Goal: Task Accomplishment & Management: Manage account settings

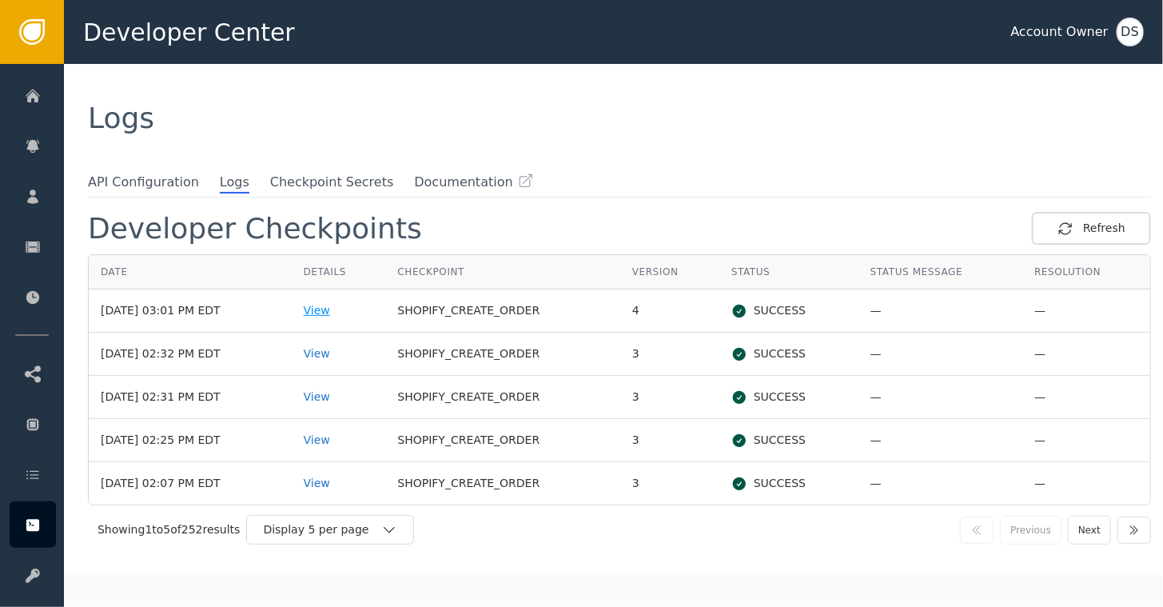
click at [333, 305] on div "View" at bounding box center [339, 310] width 70 height 17
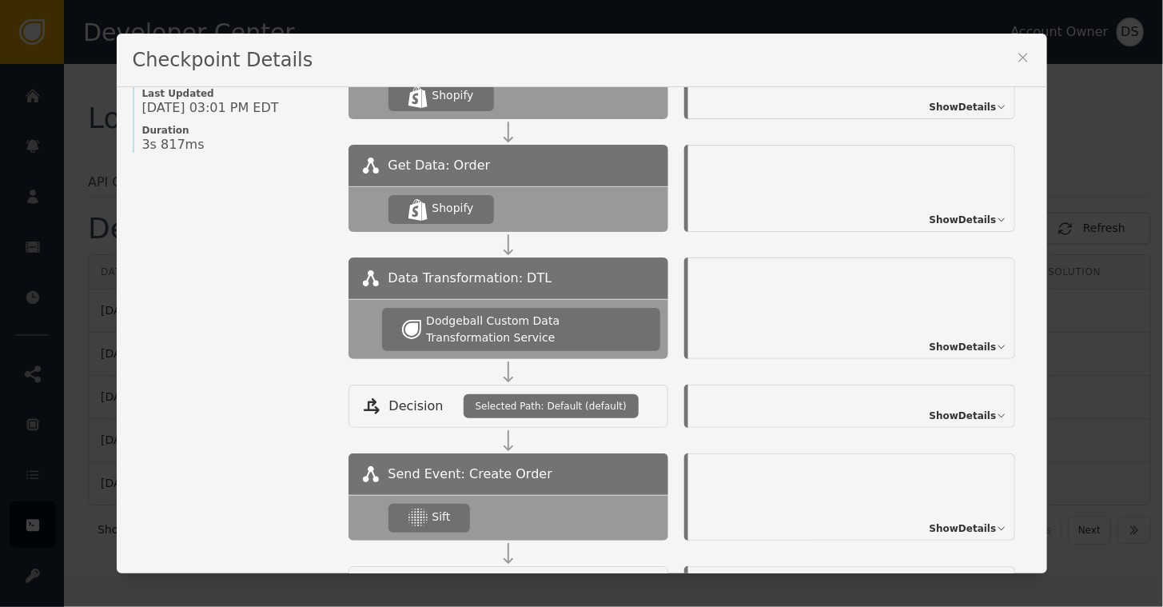
scroll to position [240, 0]
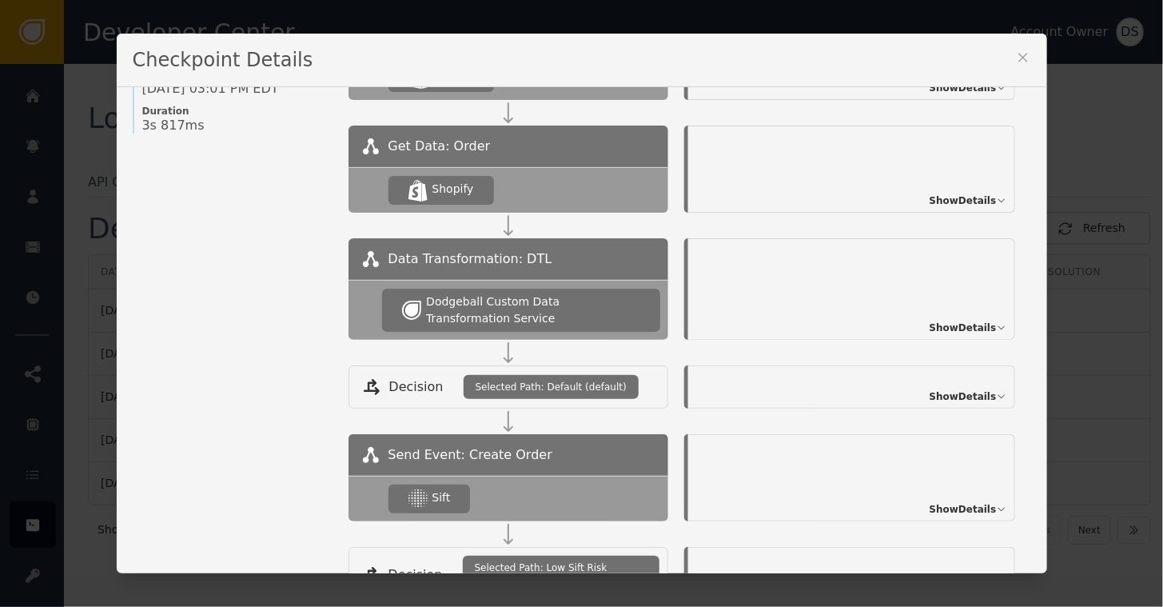
click at [938, 324] on span "Show Details" at bounding box center [963, 328] width 67 height 14
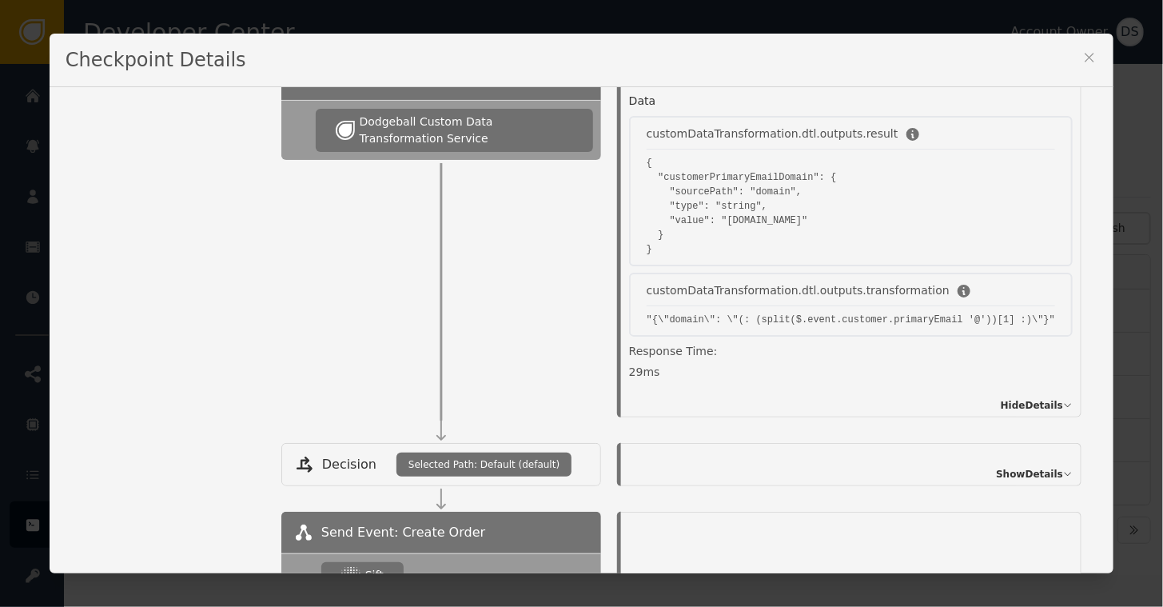
scroll to position [400, 0]
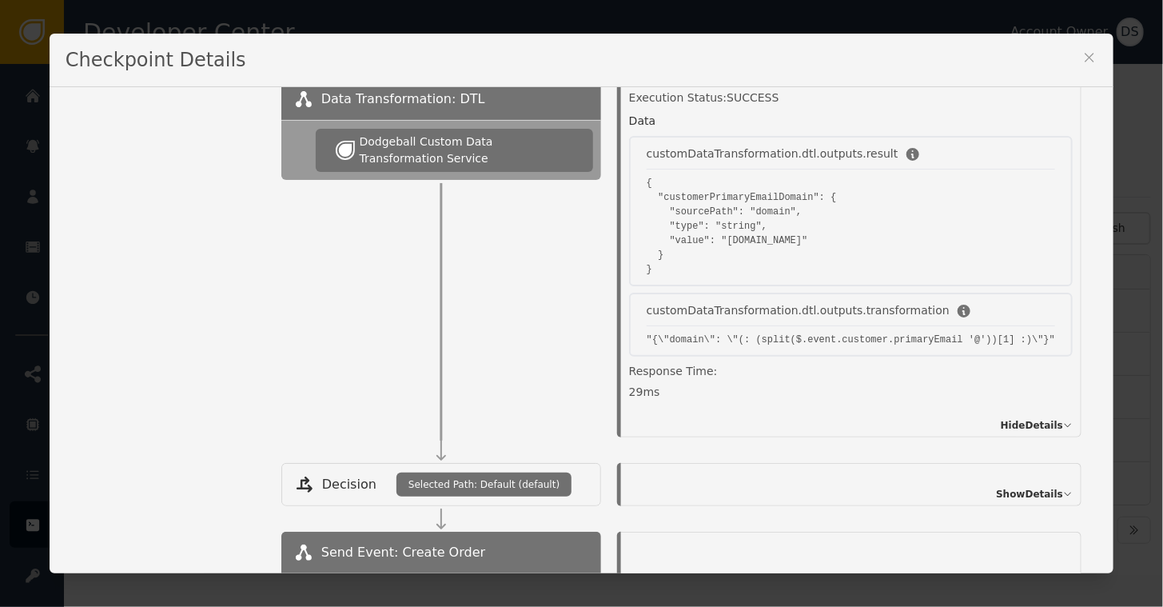
click at [1005, 489] on span "Show Details" at bounding box center [1029, 494] width 67 height 14
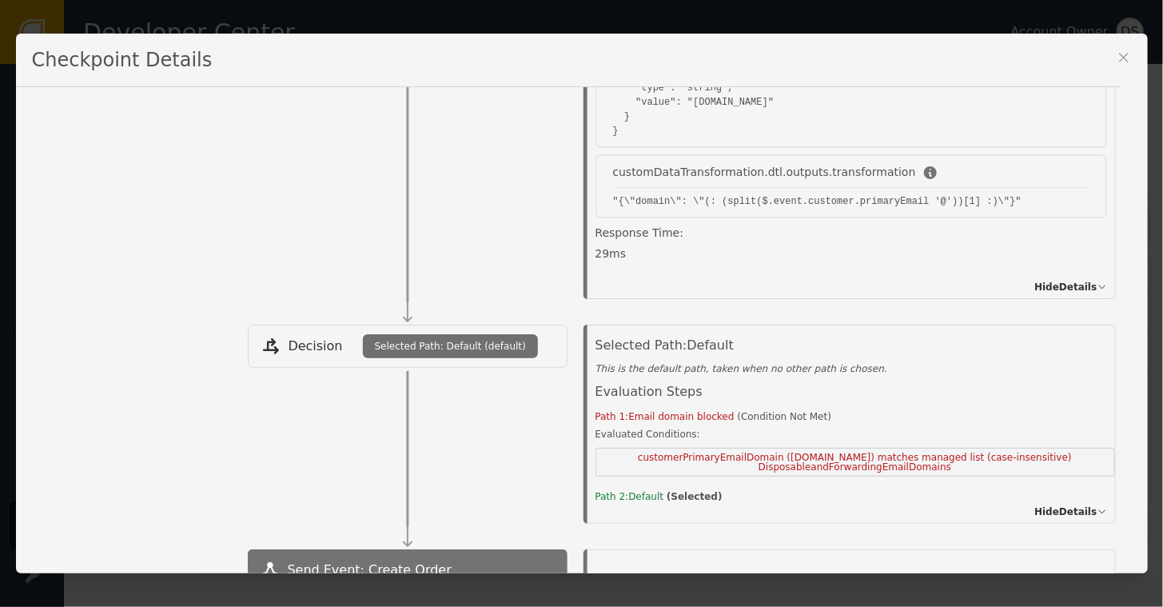
scroll to position [560, 0]
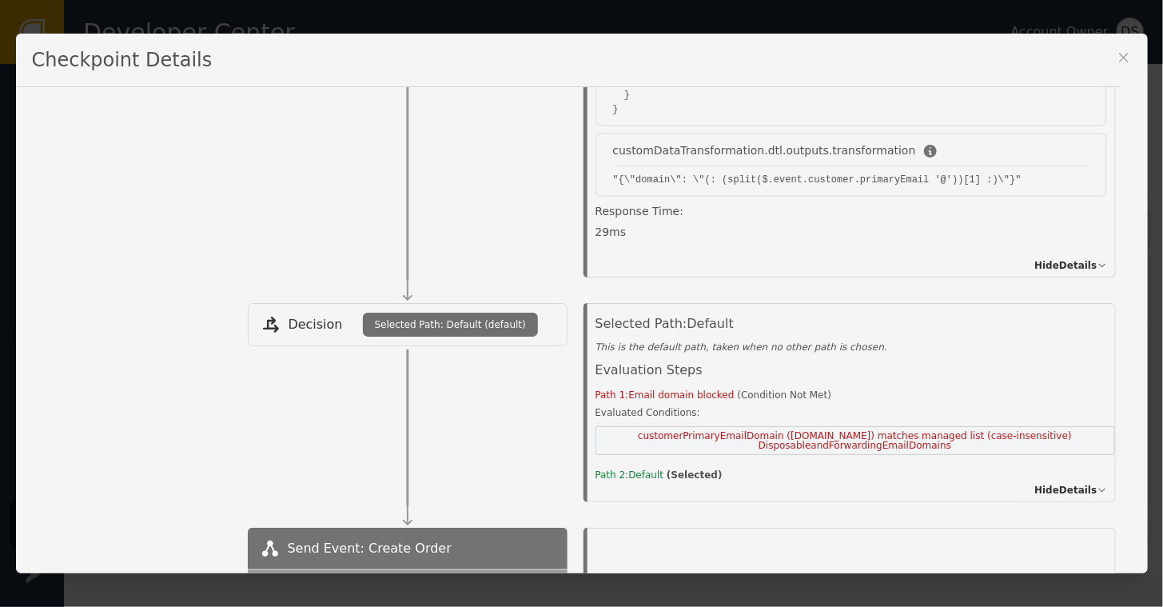
click at [1123, 58] on icon at bounding box center [1123, 58] width 9 height 9
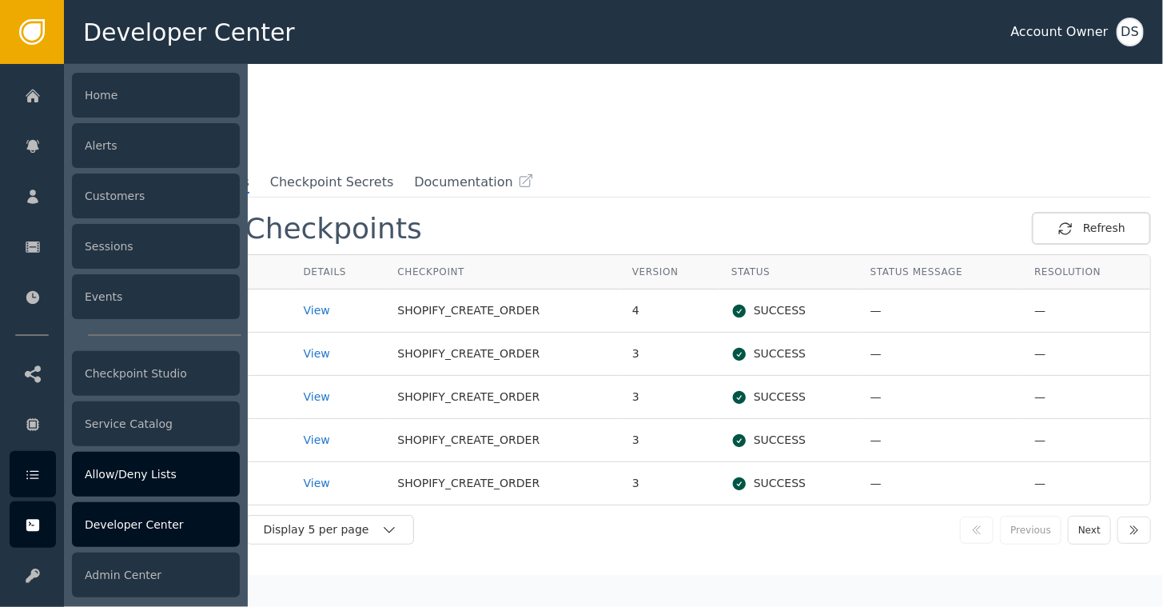
click at [110, 472] on div "Allow/Deny Lists" at bounding box center [156, 474] width 168 height 45
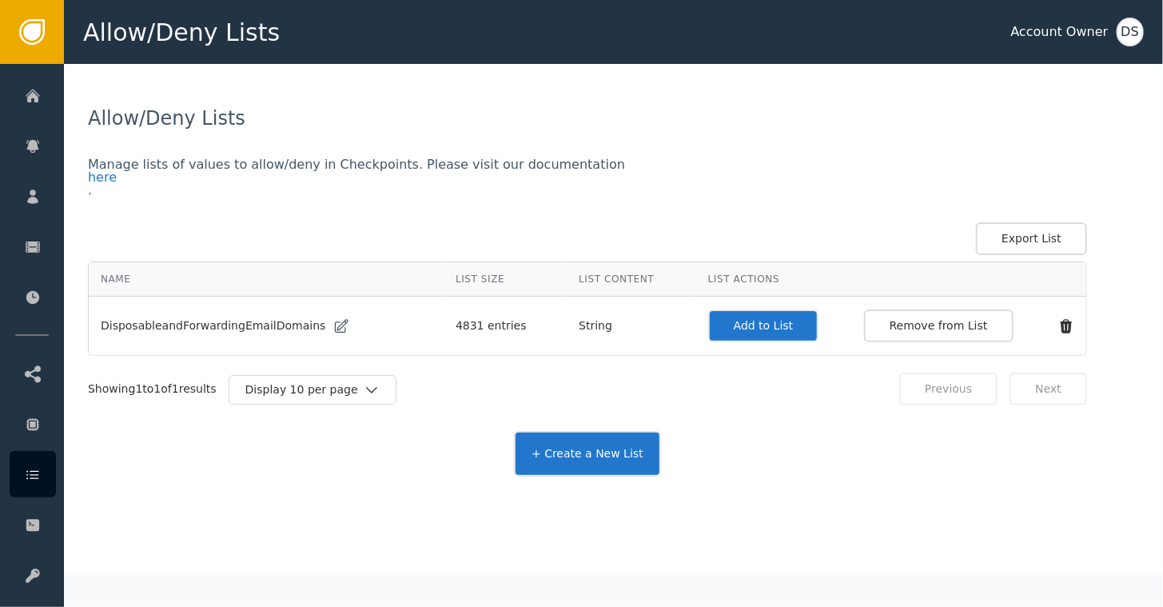
click at [727, 321] on button "Add to List" at bounding box center [763, 325] width 111 height 33
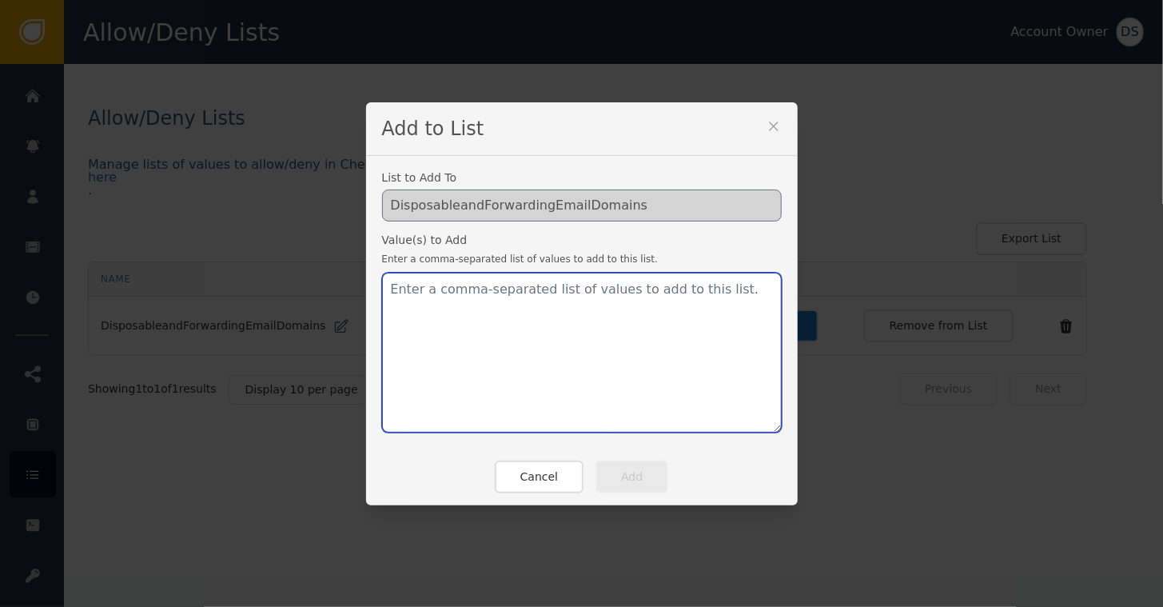
click at [444, 285] on textarea at bounding box center [582, 353] width 400 height 160
paste textarea "[DOMAIN_NAME]"
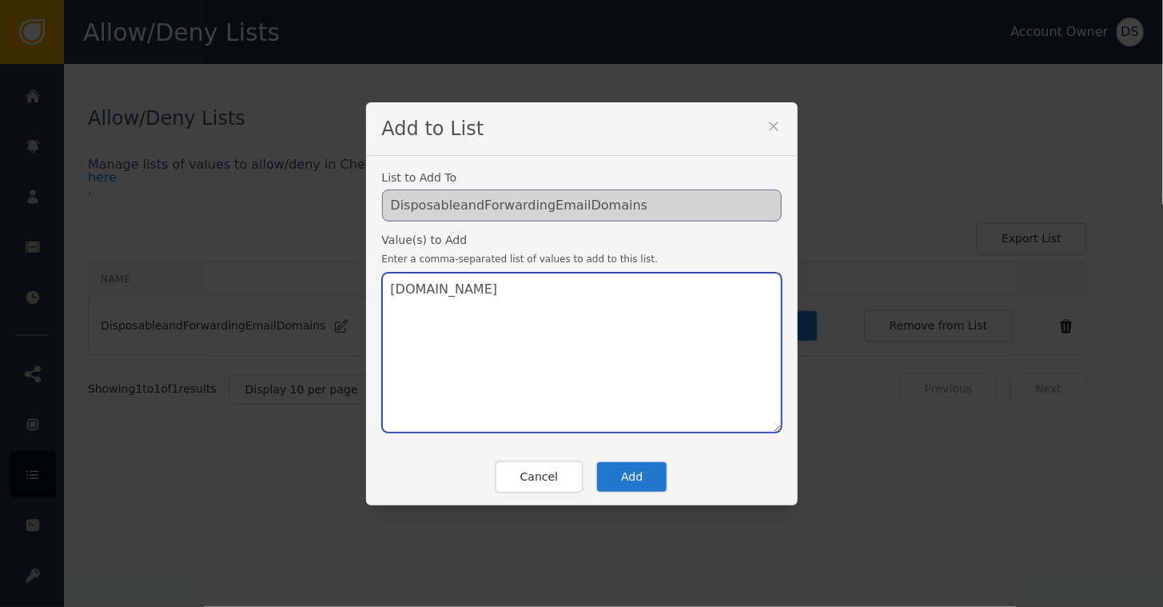
type textarea "[DOMAIN_NAME]"
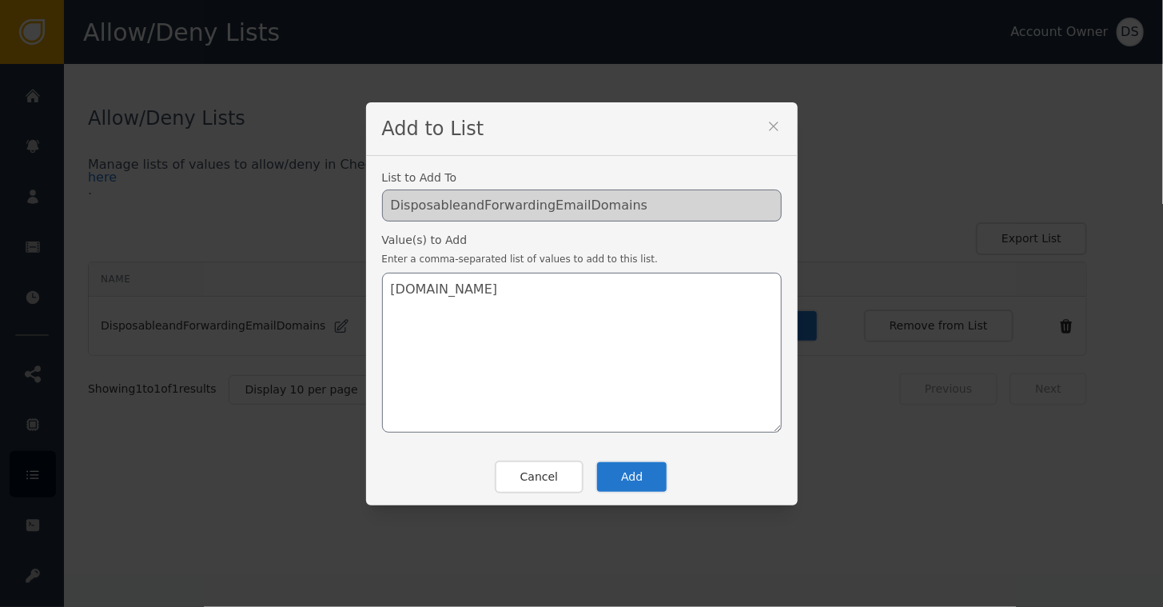
click at [612, 484] on button "Add" at bounding box center [631, 476] width 73 height 33
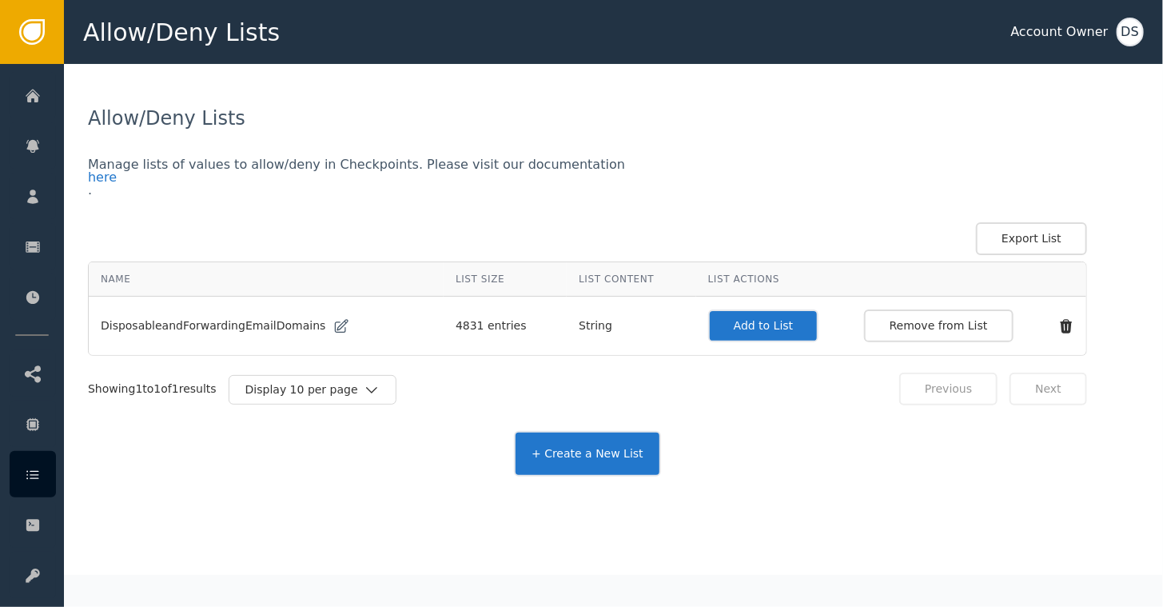
click at [1075, 155] on div "Allow/Deny Lists Manage lists of values to allow/deny in Checkpoints. Please vi…" at bounding box center [613, 290] width 1051 height 372
click at [749, 328] on button "Add to List" at bounding box center [763, 325] width 111 height 33
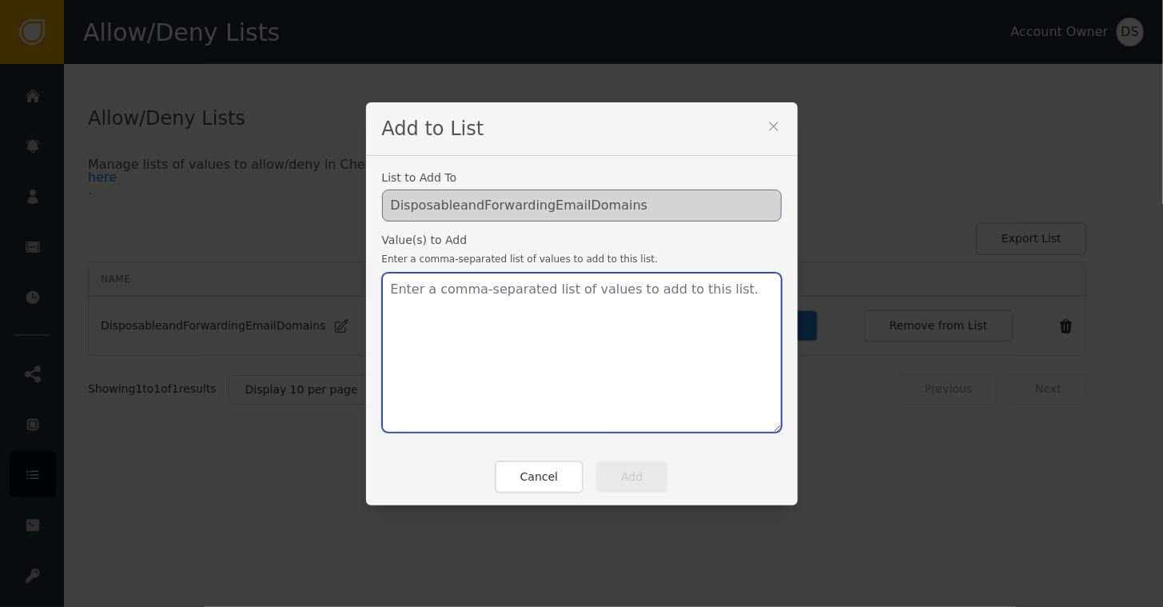
click at [412, 298] on textarea at bounding box center [582, 353] width 400 height 160
paste textarea "[DOMAIN_NAME],[DOMAIN_NAME],[DOMAIN_NAME],[DOMAIN_NAME],[DOMAIN_NAME],[DOMAIN_N…"
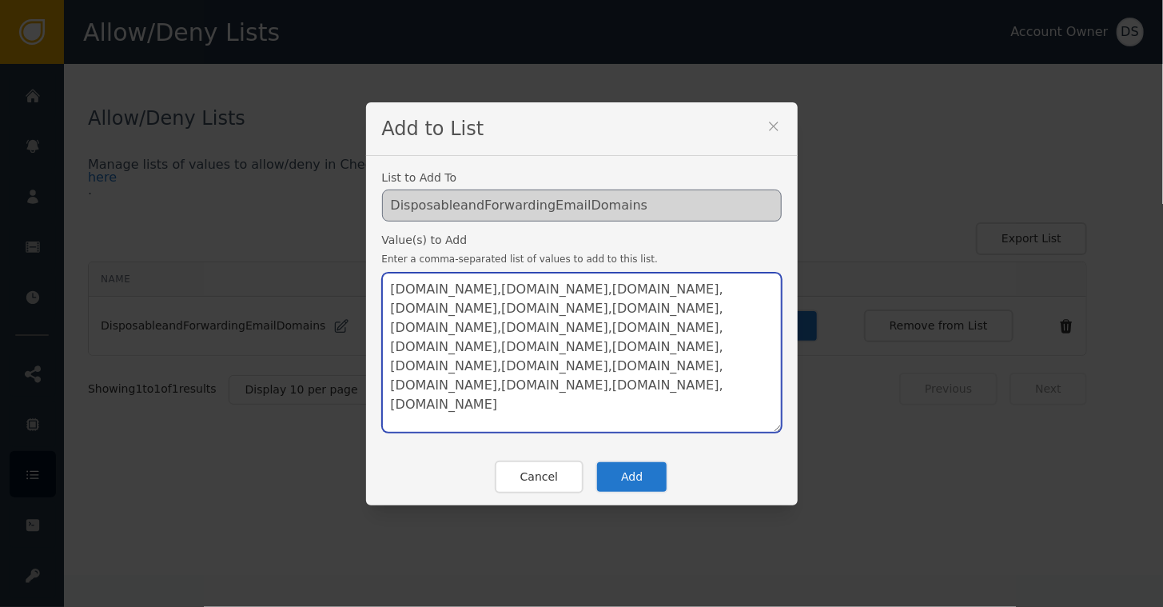
type textarea "[DOMAIN_NAME],[DOMAIN_NAME],[DOMAIN_NAME],[DOMAIN_NAME],[DOMAIN_NAME],[DOMAIN_N…"
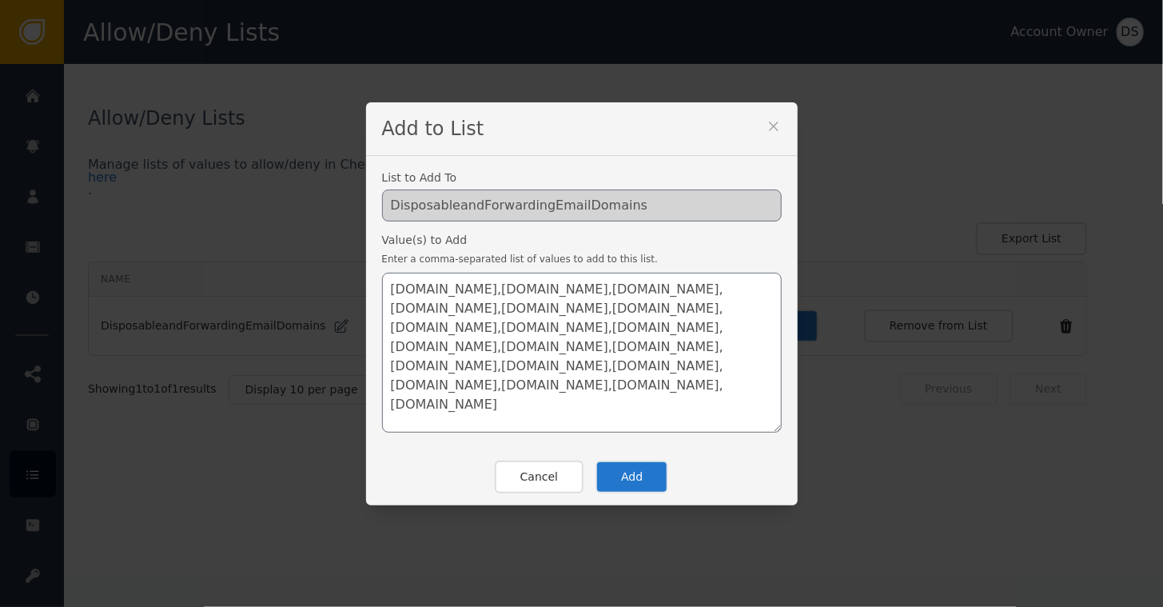
click at [615, 471] on button "Add" at bounding box center [631, 476] width 73 height 33
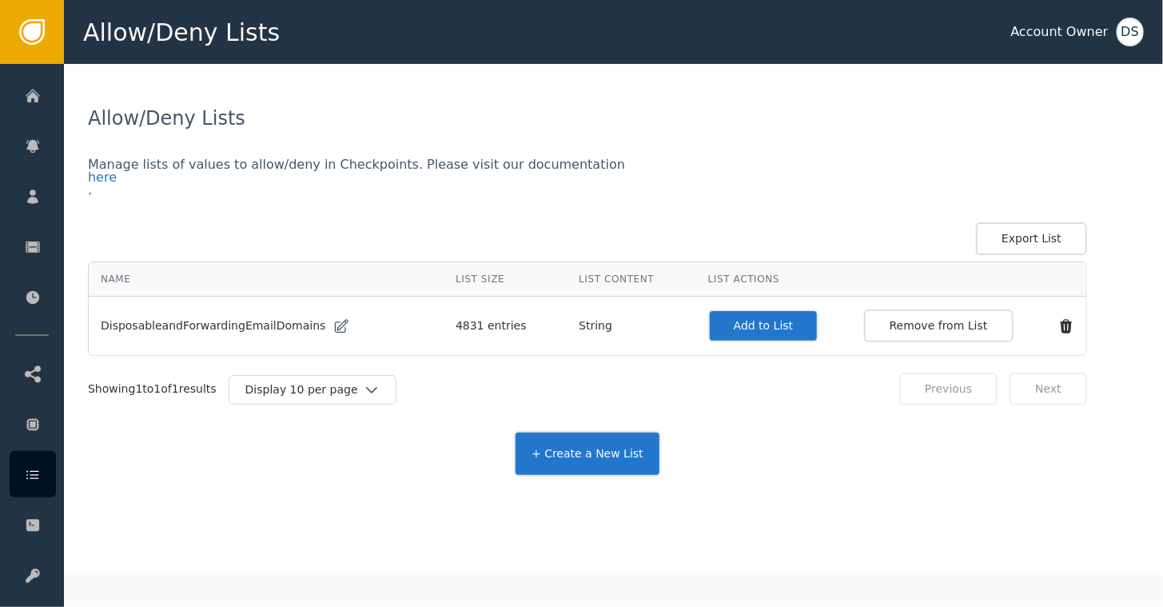
click at [1118, 231] on div "Allow/Deny Lists Manage lists of values to allow/deny in Checkpoints. Please vi…" at bounding box center [613, 290] width 1051 height 372
click at [720, 326] on button "Add to List" at bounding box center [763, 325] width 111 height 33
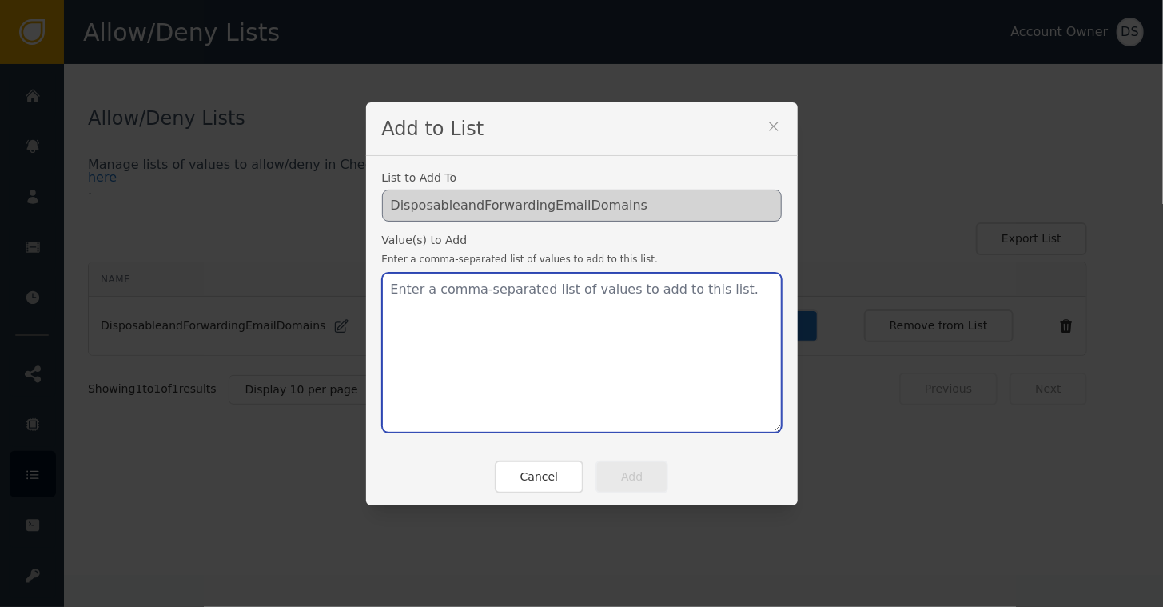
click at [448, 294] on textarea at bounding box center [582, 353] width 400 height 160
paste textarea "[DOMAIN_NAME]"
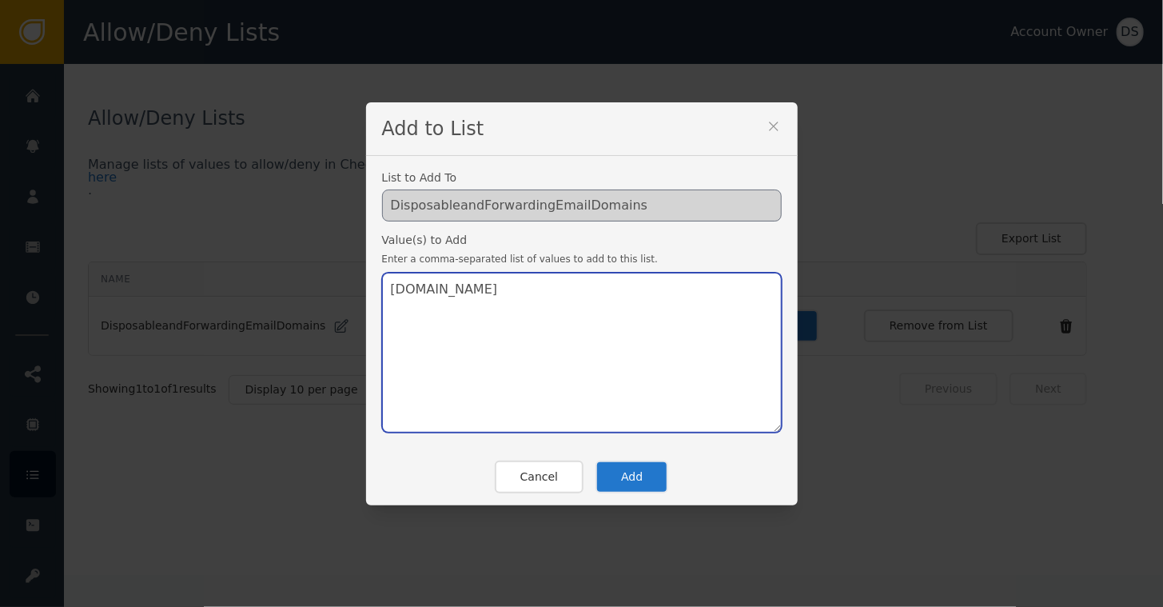
type textarea "[DOMAIN_NAME]"
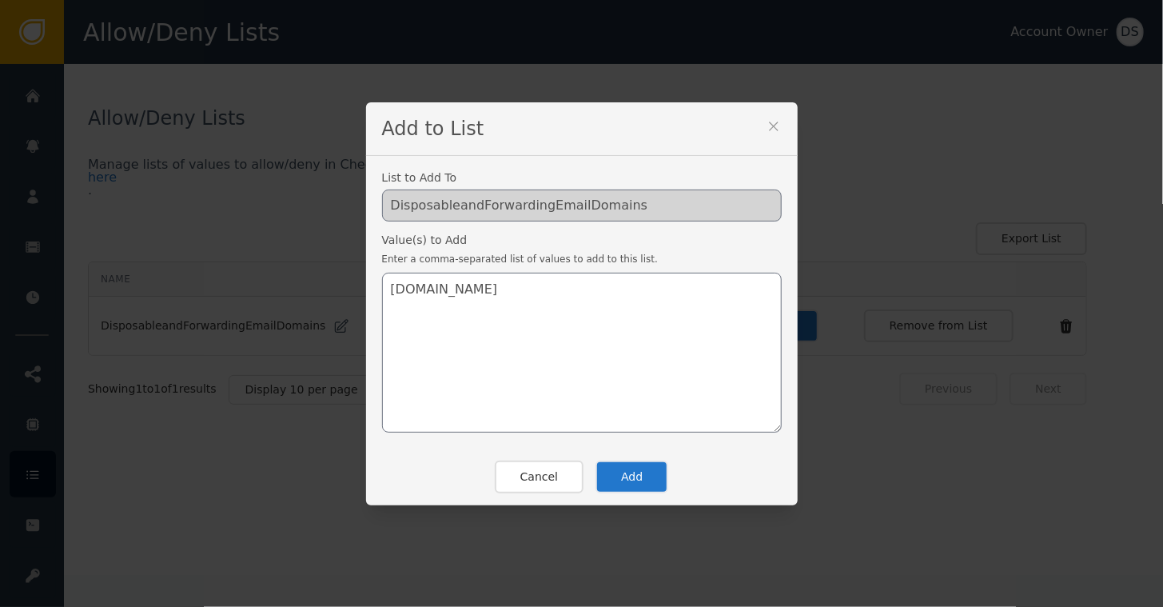
click at [646, 475] on button "Add" at bounding box center [631, 476] width 73 height 33
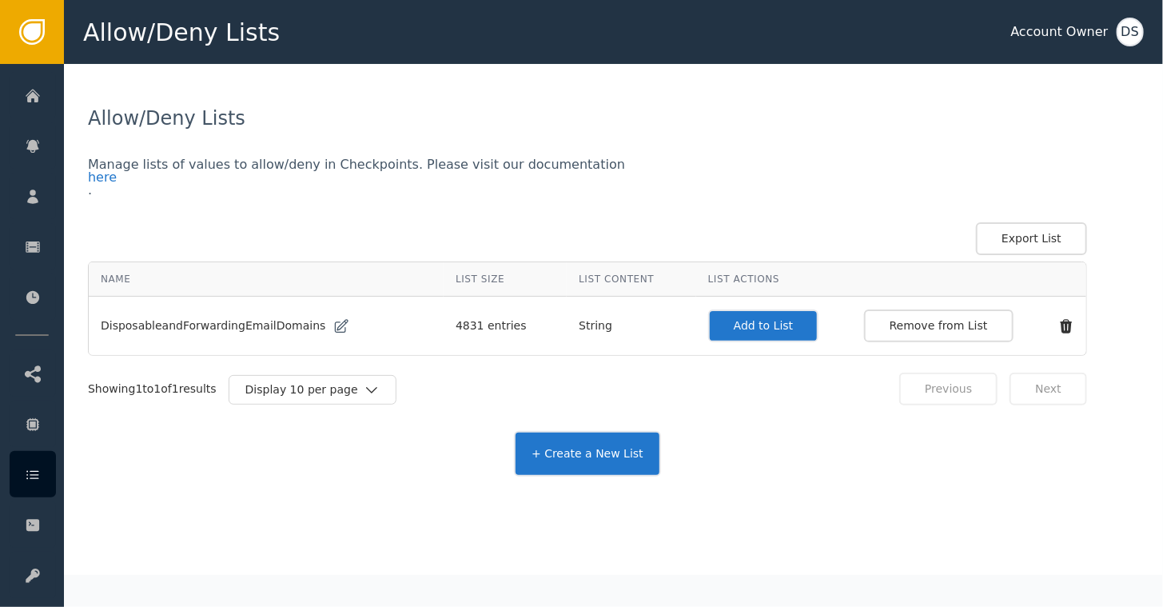
click at [767, 325] on button "Add to List" at bounding box center [763, 325] width 111 height 33
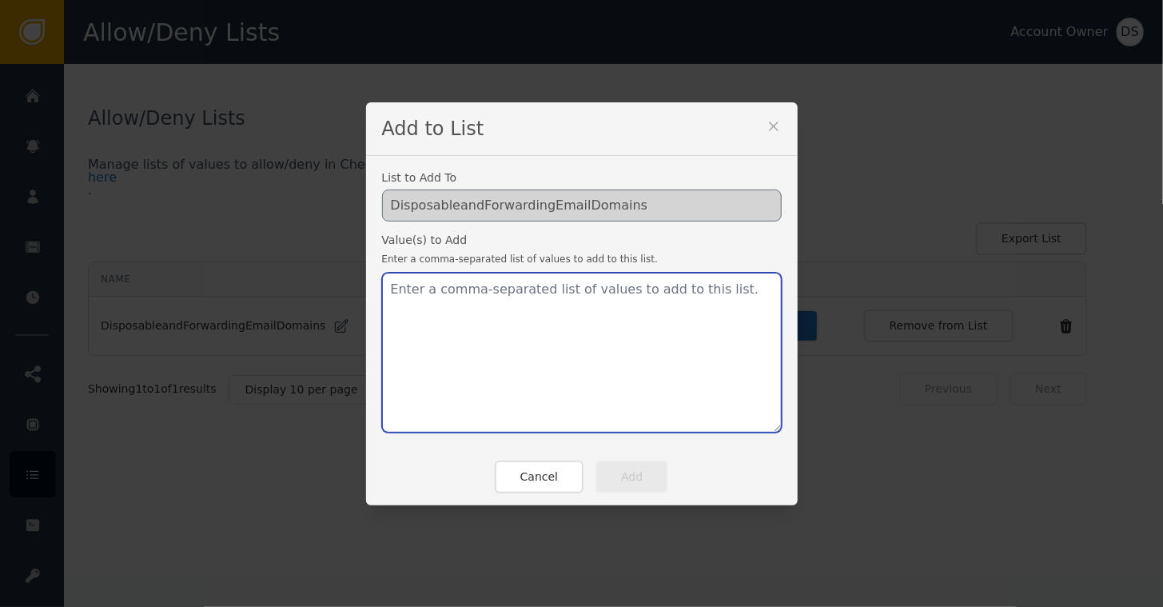
click at [411, 291] on textarea at bounding box center [582, 353] width 400 height 160
paste textarea "[DOMAIN_NAME],[DOMAIN_NAME],[DOMAIN_NAME],[DOMAIN_NAME],[DOMAIN_NAME],[DOMAIN_N…"
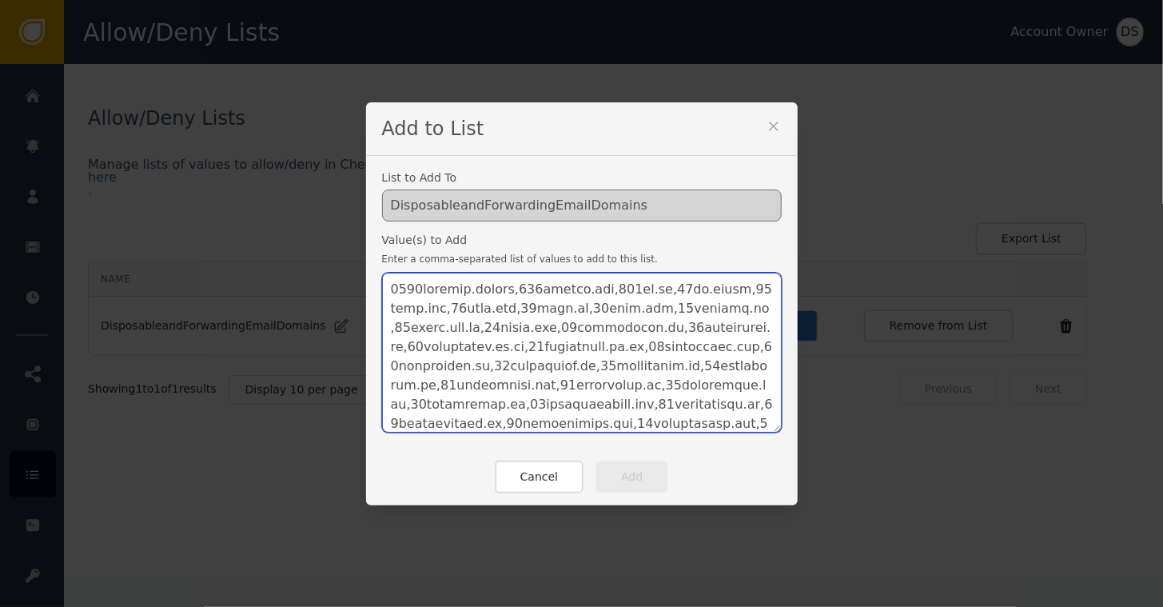
scroll to position [1189, 0]
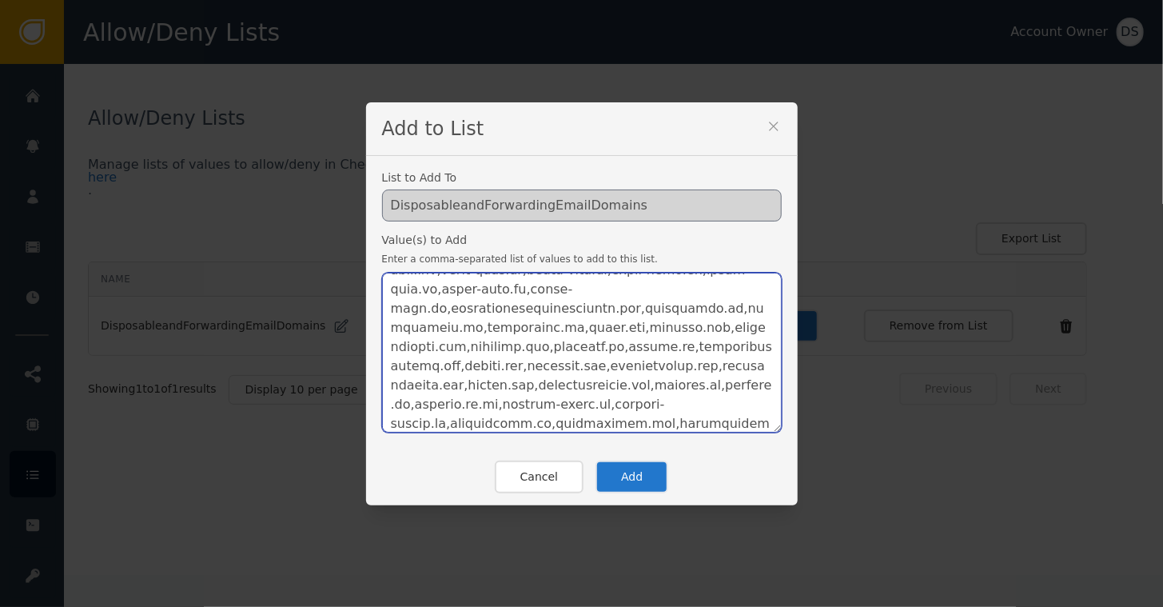
click at [385, 345] on textarea at bounding box center [582, 353] width 400 height 160
type textarea "[DOMAIN_NAME],[DOMAIN_NAME],[DOMAIN_NAME],[DOMAIN_NAME],[DOMAIN_NAME],[DOMAIN_N…"
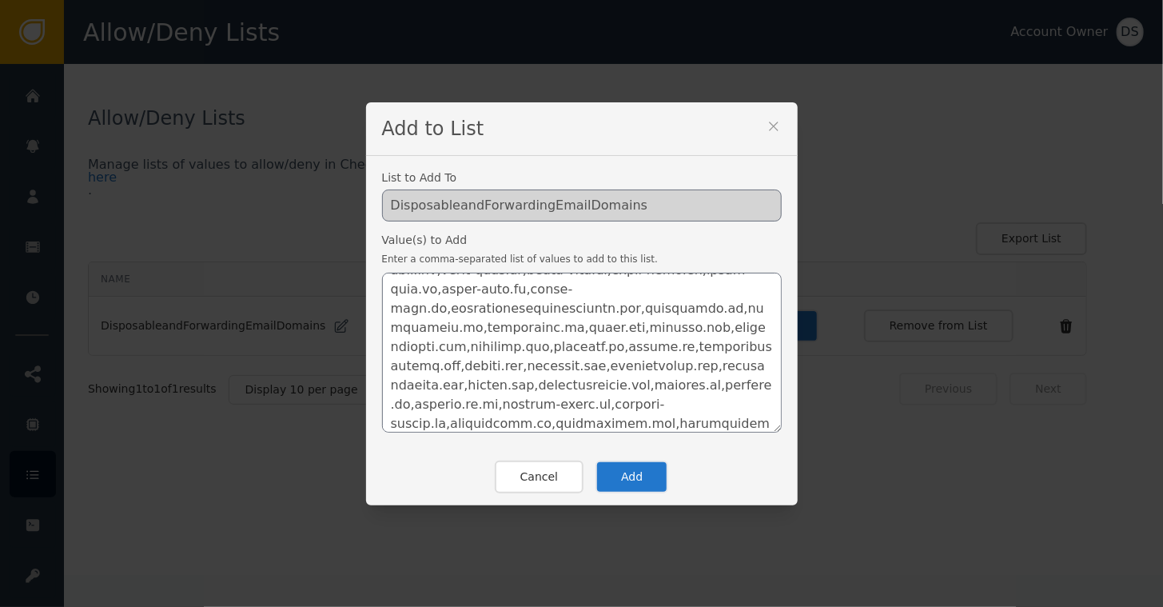
click at [636, 481] on button "Add" at bounding box center [631, 476] width 73 height 33
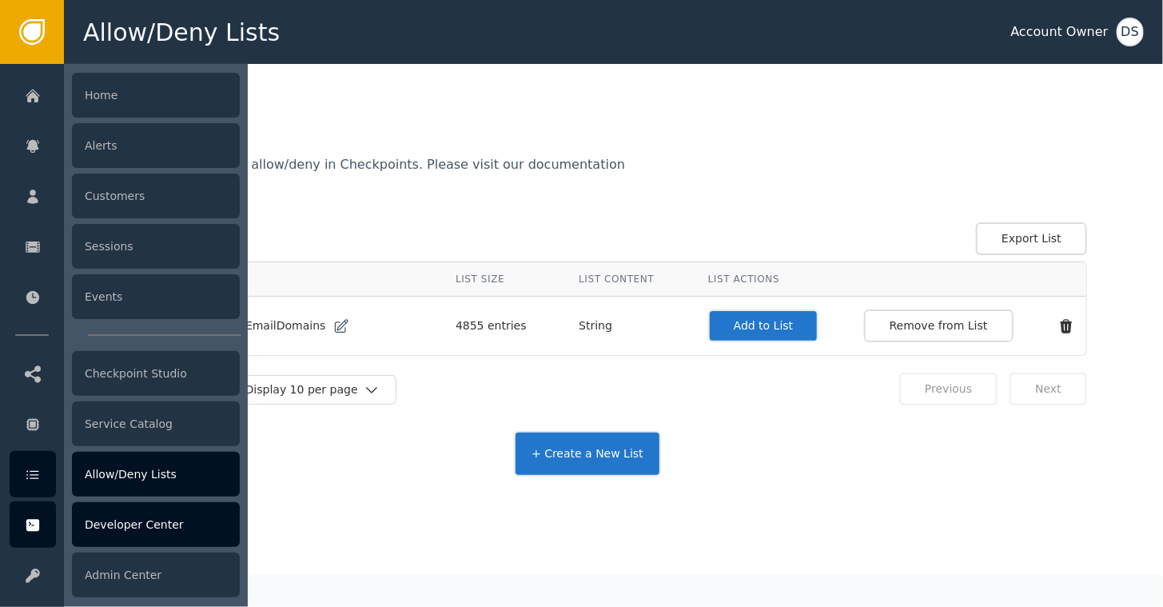
click at [127, 531] on div "Developer Center" at bounding box center [156, 524] width 168 height 45
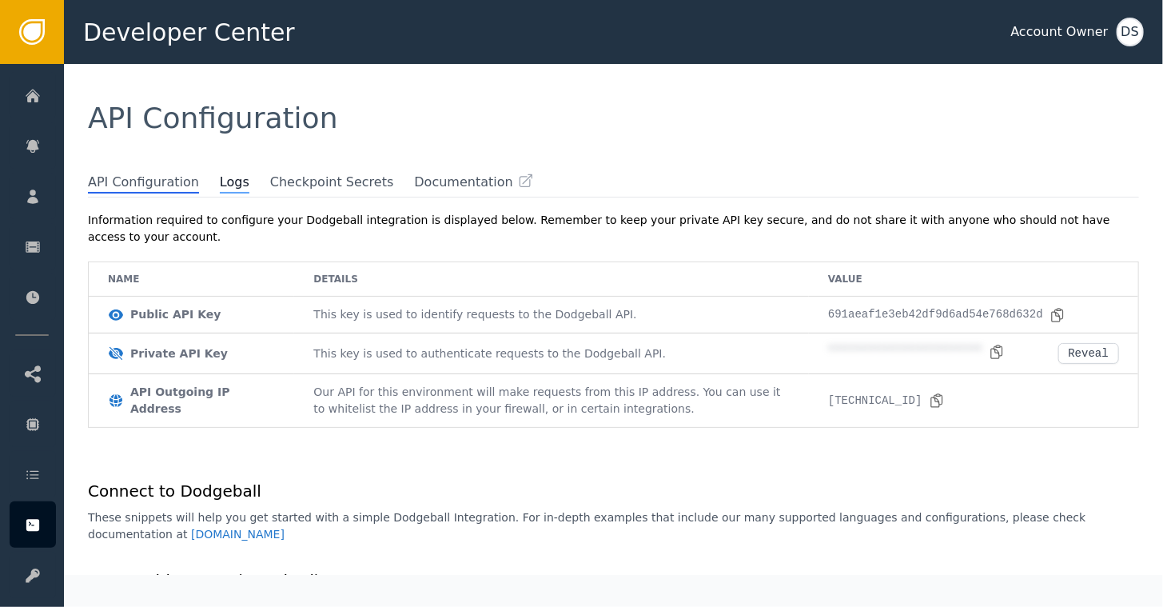
click at [220, 184] on span "Logs" at bounding box center [235, 183] width 30 height 21
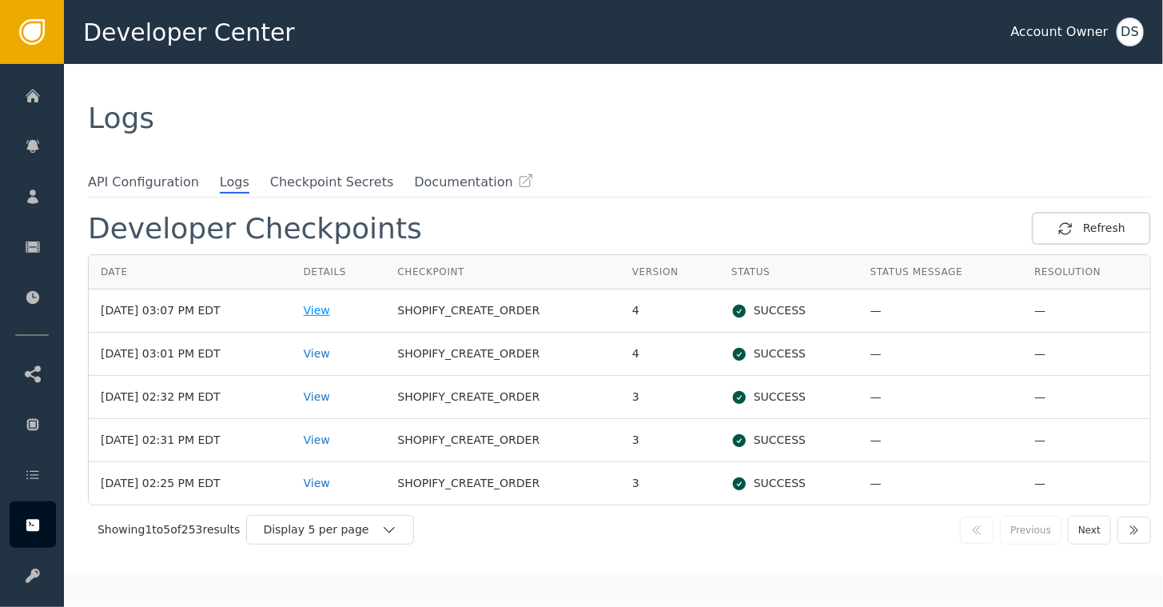
click at [337, 311] on div "View" at bounding box center [339, 310] width 70 height 17
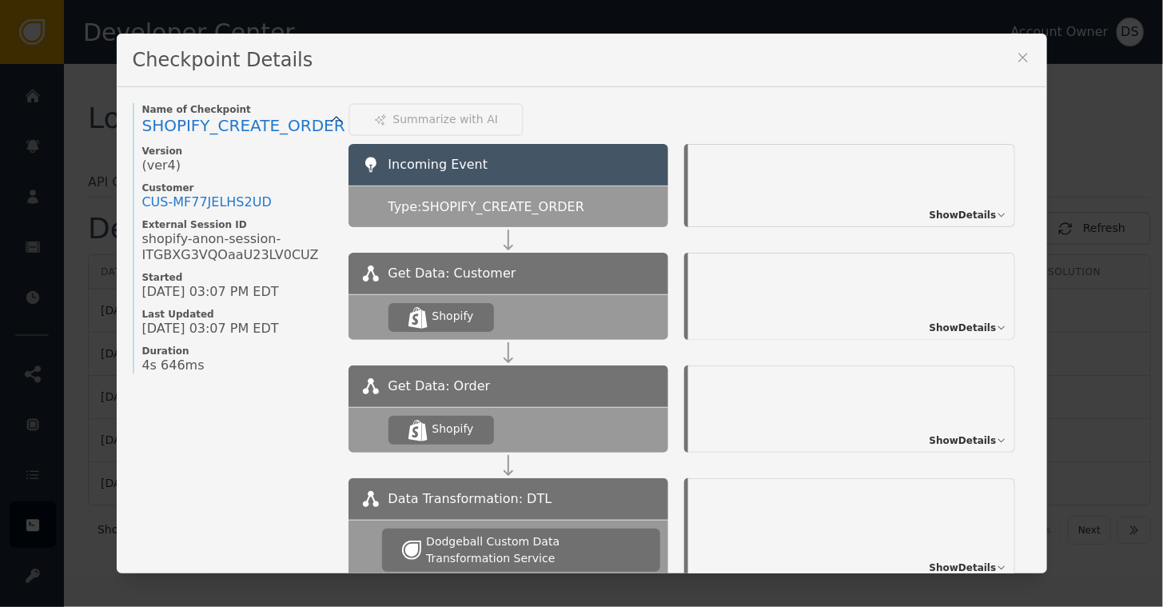
click at [948, 440] on span "Show Details" at bounding box center [963, 440] width 67 height 14
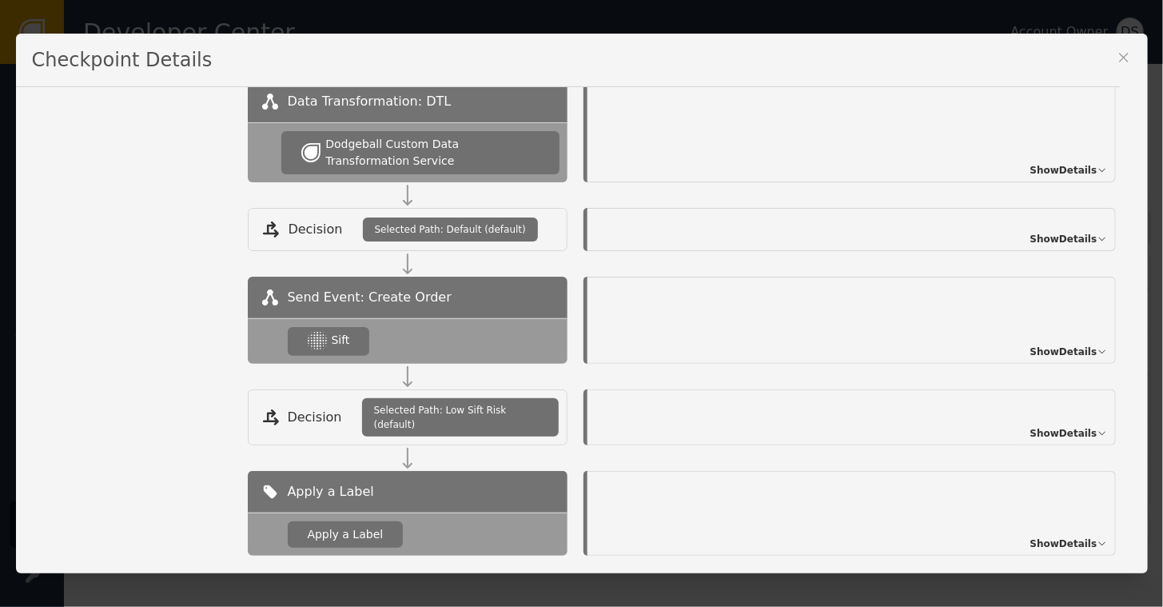
scroll to position [719, 0]
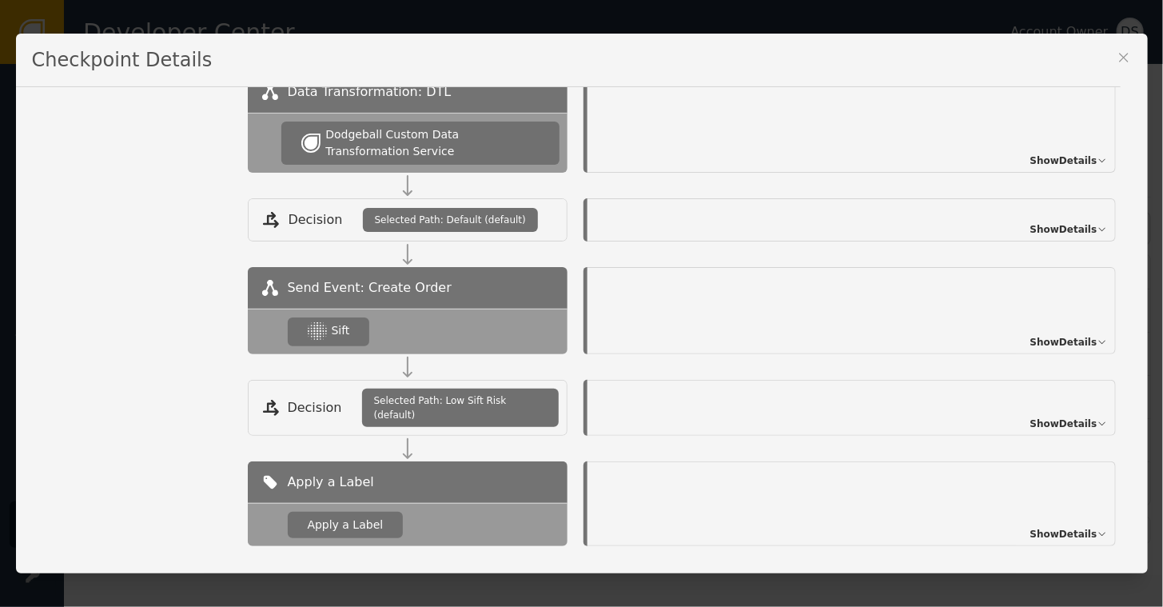
click at [1030, 228] on span "Show Details" at bounding box center [1063, 229] width 67 height 14
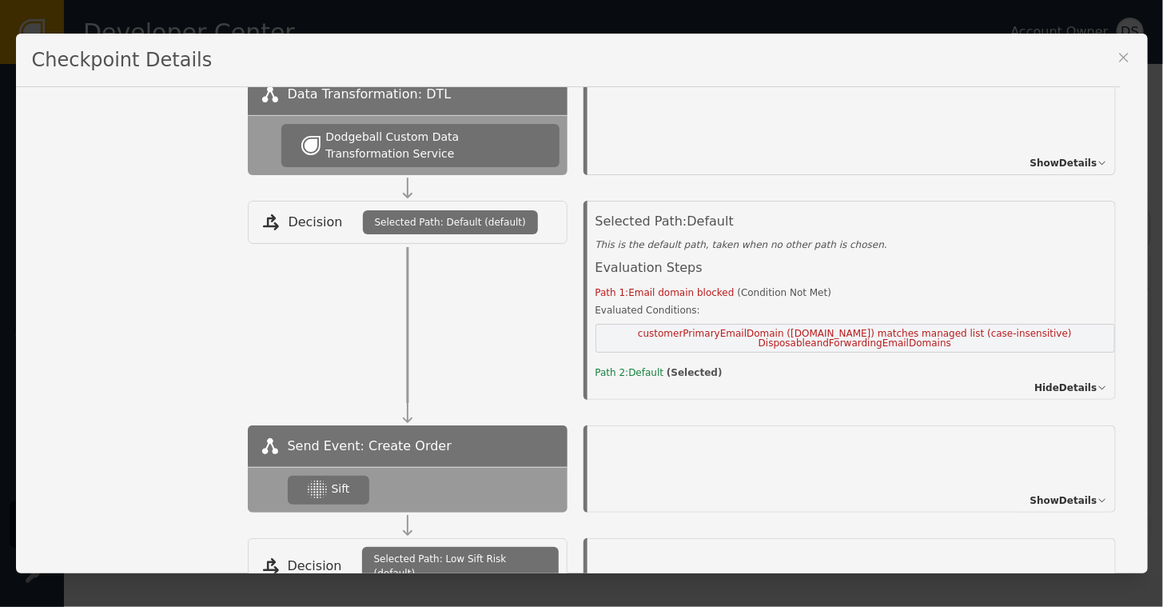
scroll to position [611, 0]
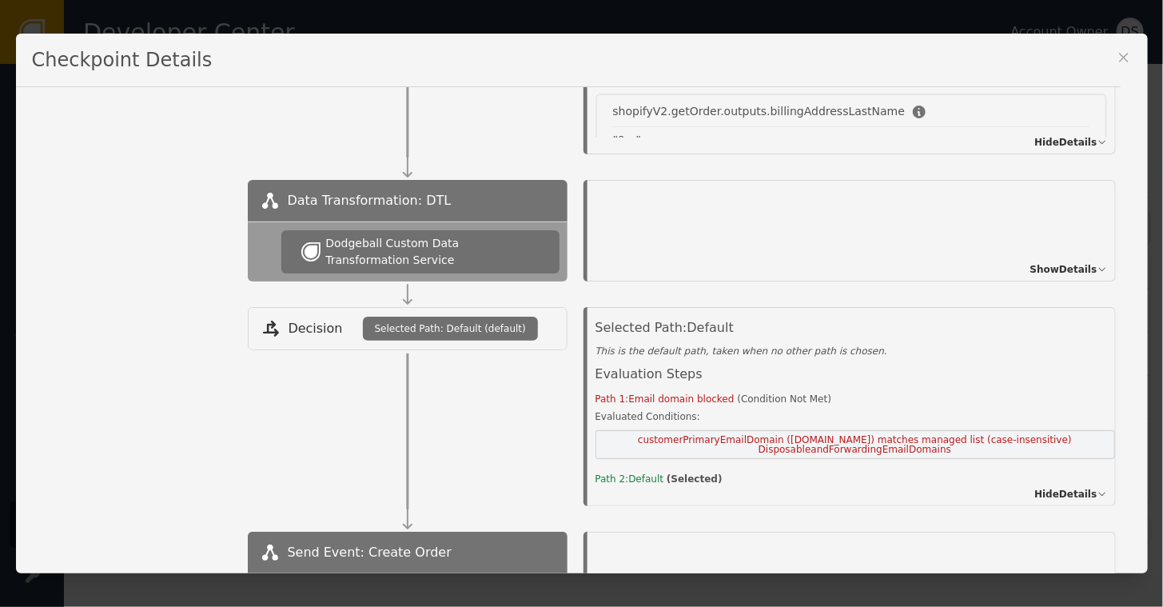
click at [1125, 58] on icon at bounding box center [1124, 58] width 16 height 16
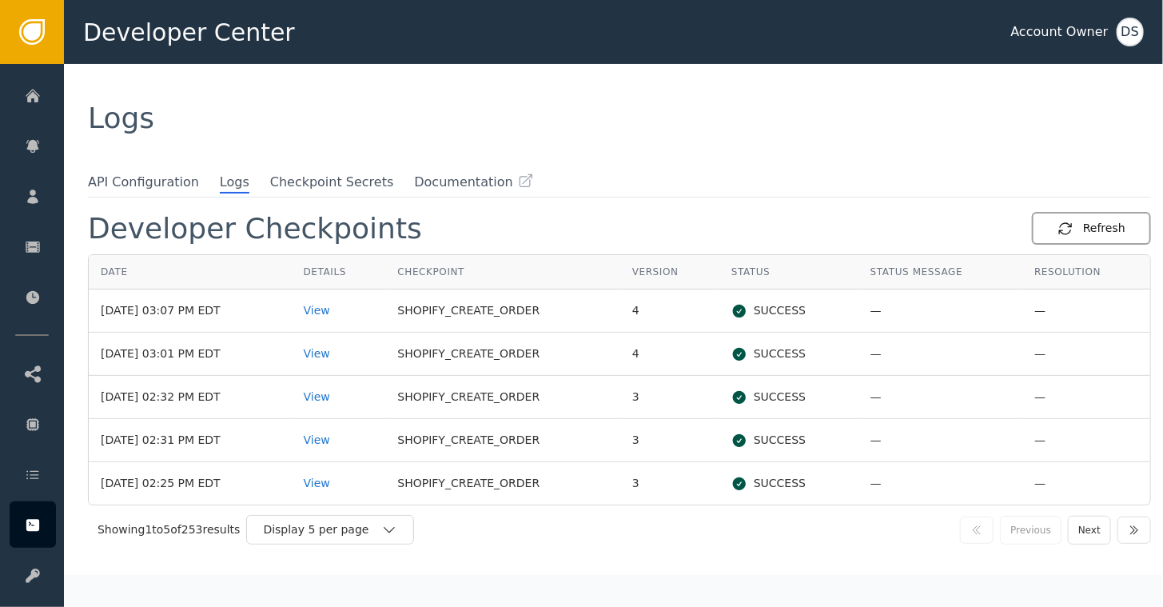
click at [1078, 222] on div "Refresh" at bounding box center [1091, 228] width 68 height 17
click at [334, 311] on div "View" at bounding box center [339, 310] width 70 height 17
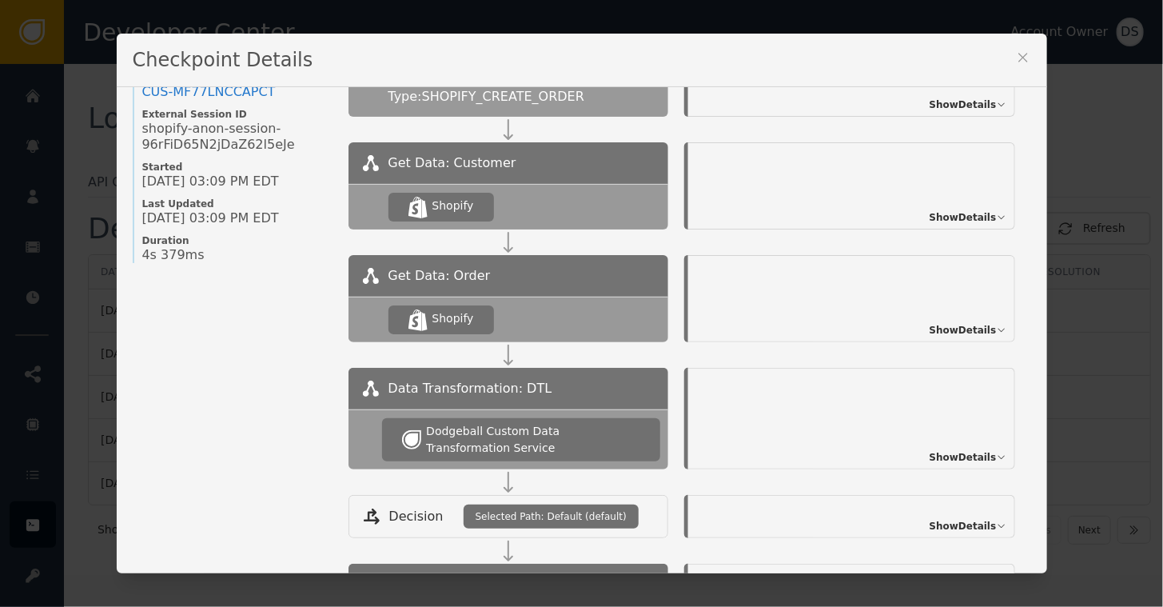
scroll to position [160, 0]
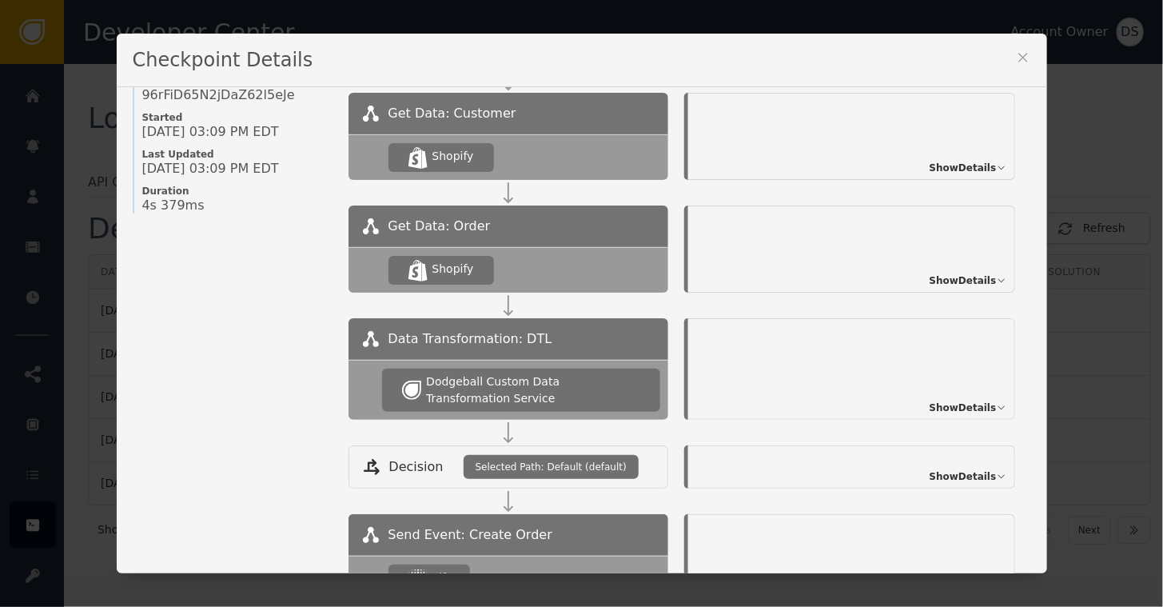
click at [950, 474] on span "Show Details" at bounding box center [963, 476] width 67 height 14
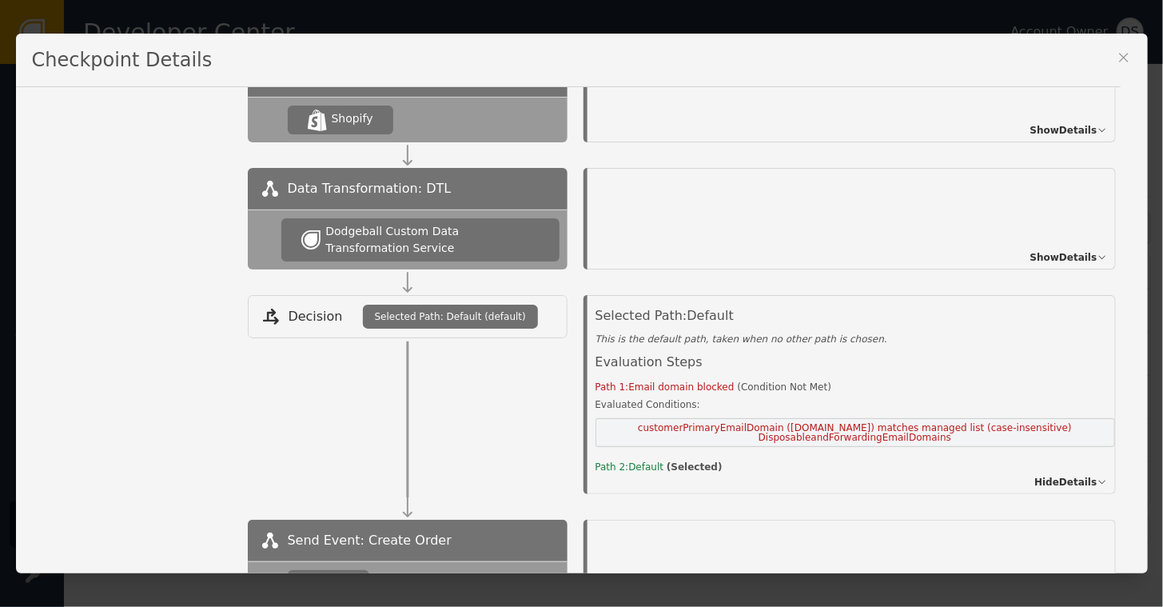
scroll to position [320, 0]
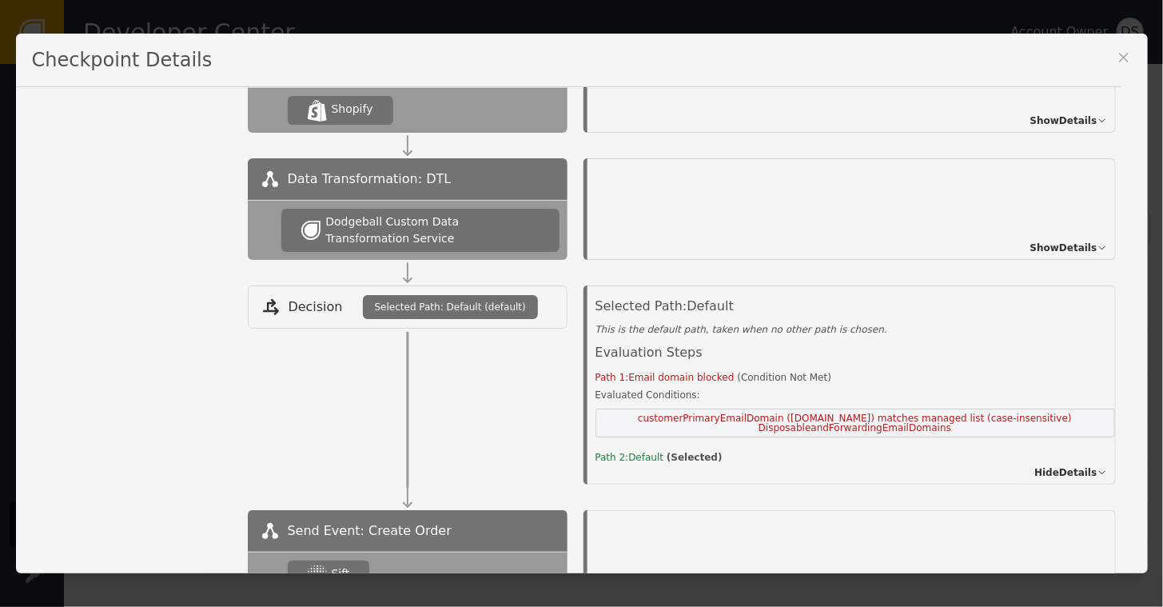
click at [1129, 57] on icon at bounding box center [1124, 58] width 16 height 16
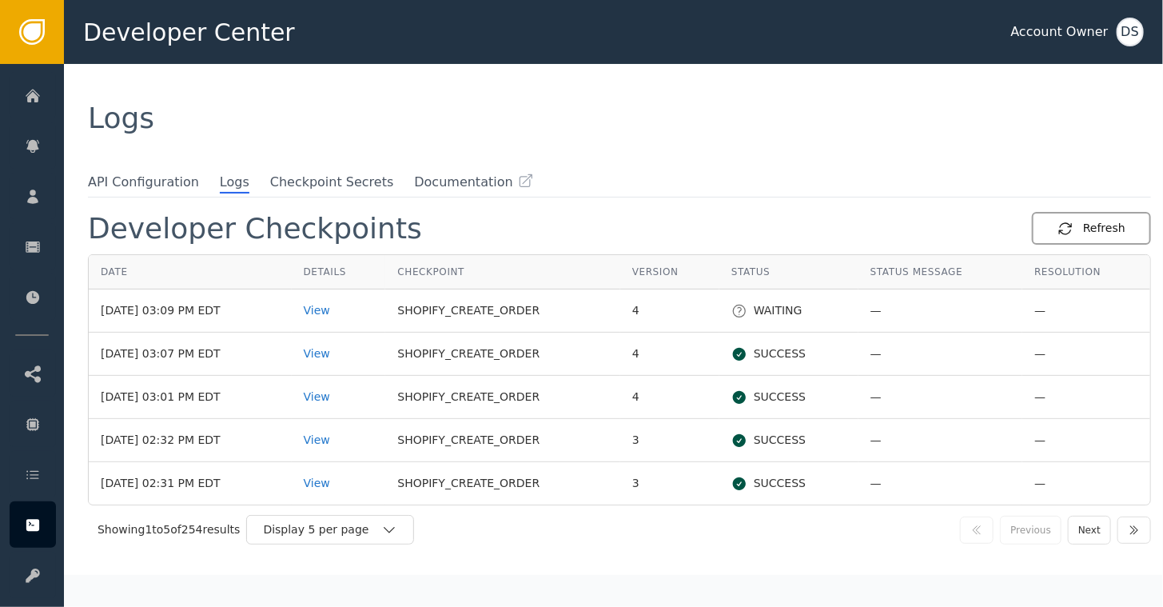
click at [1094, 228] on div "Refresh" at bounding box center [1091, 228] width 68 height 17
click at [333, 308] on div "View" at bounding box center [339, 310] width 70 height 17
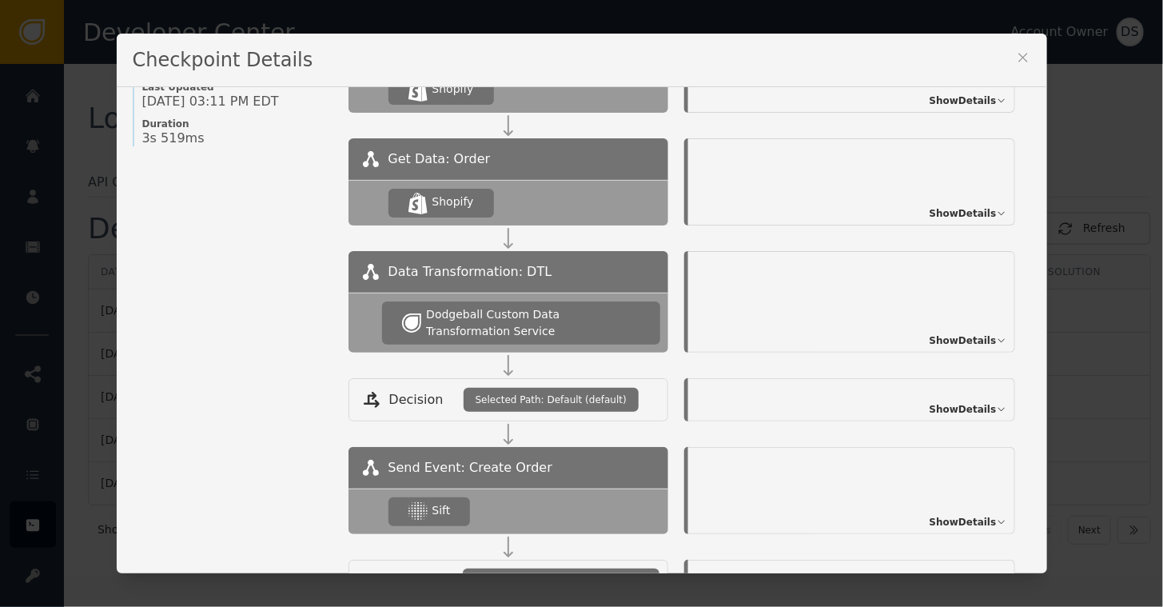
scroll to position [240, 0]
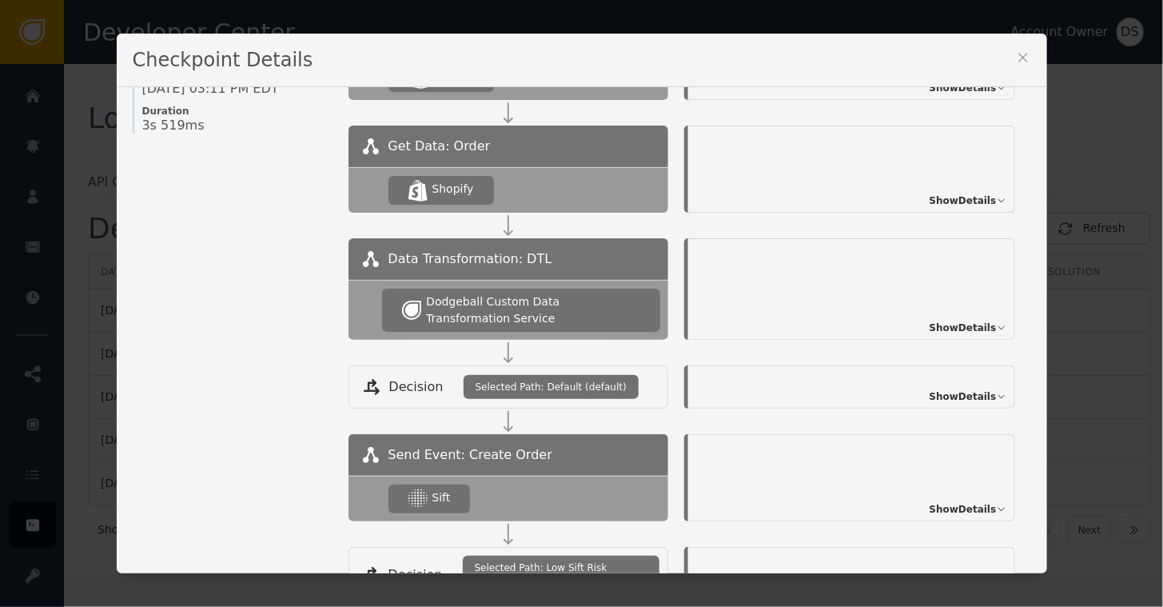
click at [942, 398] on span "Show Details" at bounding box center [963, 396] width 67 height 14
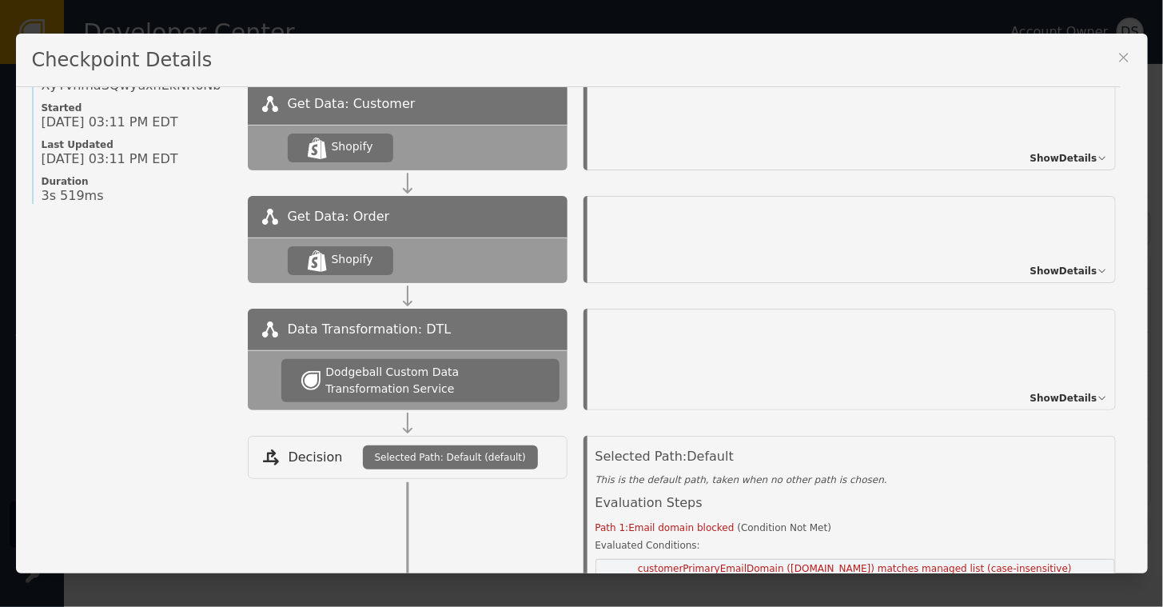
scroll to position [0, 0]
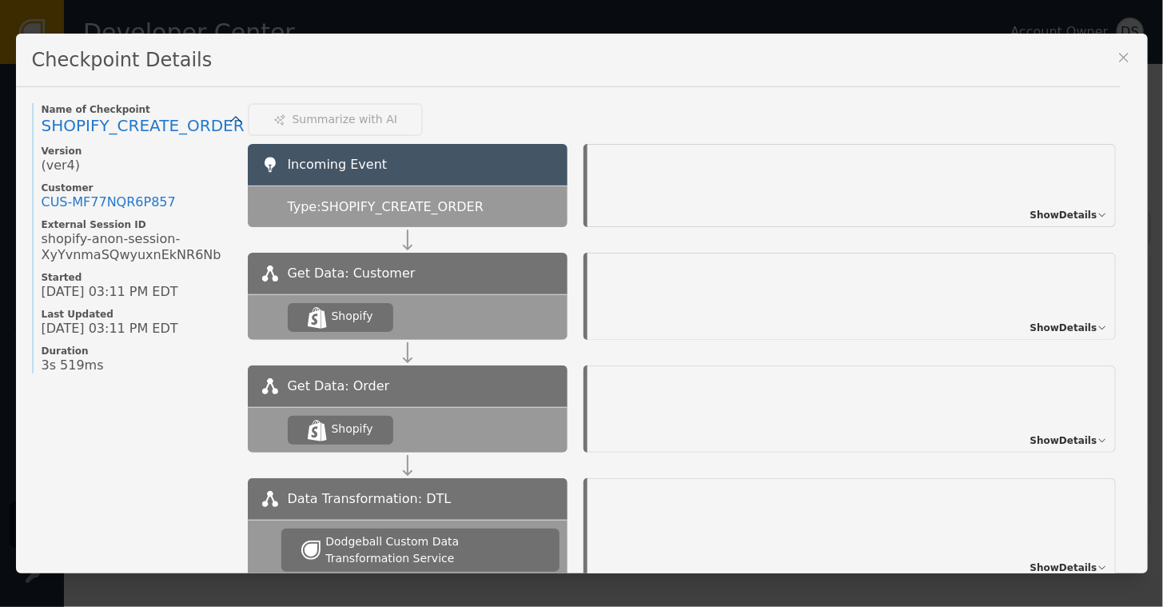
click at [1122, 56] on icon at bounding box center [1124, 58] width 16 height 16
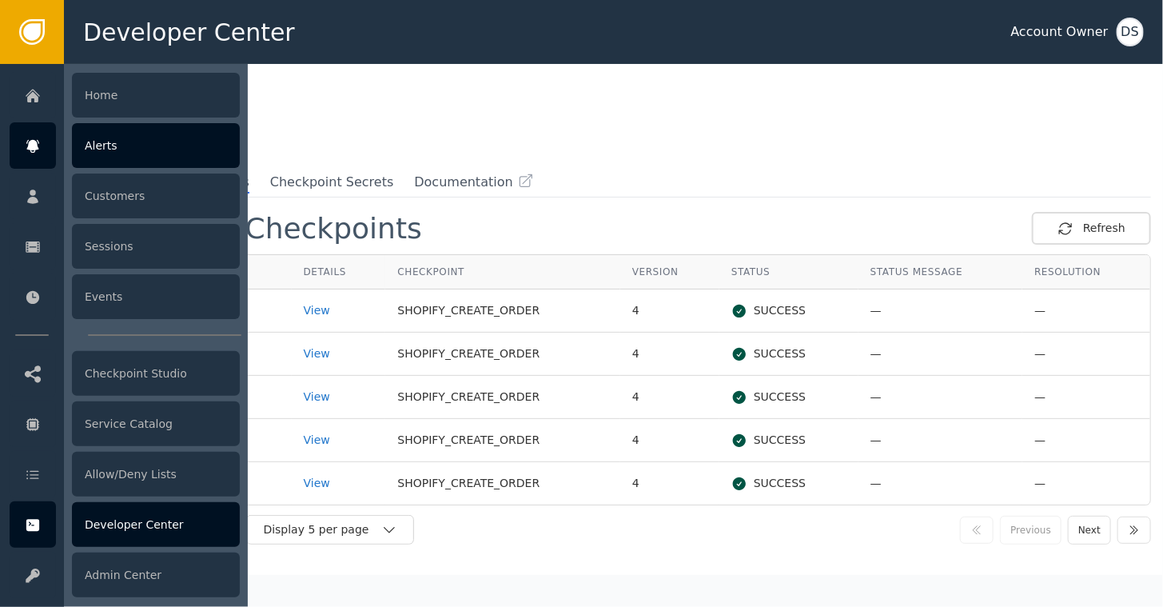
click at [99, 145] on div "Alerts" at bounding box center [156, 145] width 168 height 45
